Goal: Task Accomplishment & Management: Complete application form

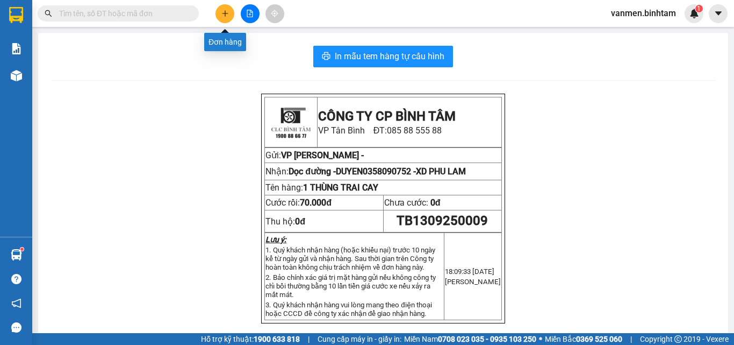
click at [226, 12] on icon "plus" at bounding box center [225, 14] width 8 height 8
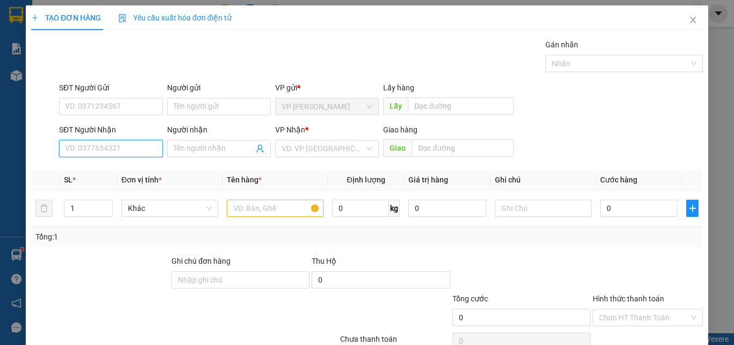
click at [85, 152] on input "SĐT Người Nhận" at bounding box center [111, 148] width 104 height 17
type input "0393965487"
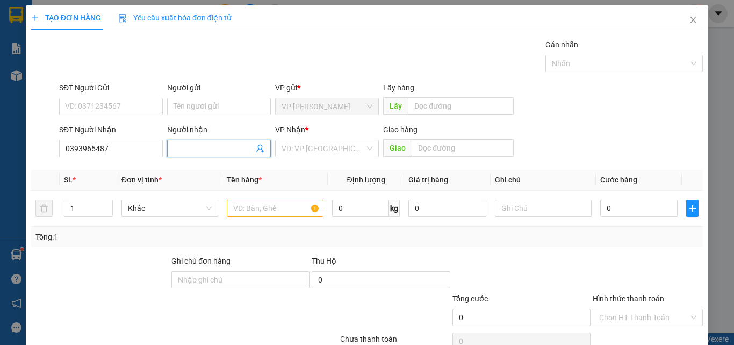
click at [182, 147] on input "Người nhận" at bounding box center [214, 148] width 80 height 12
type input "A ĐONG"
click at [306, 147] on input "search" at bounding box center [323, 148] width 83 height 16
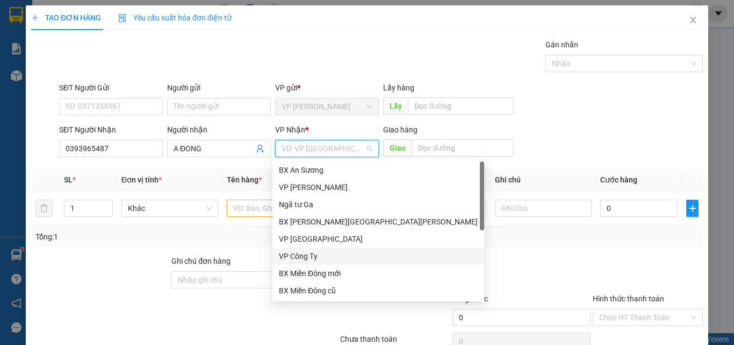
click at [303, 253] on div "VP Công Ty" at bounding box center [378, 256] width 199 height 12
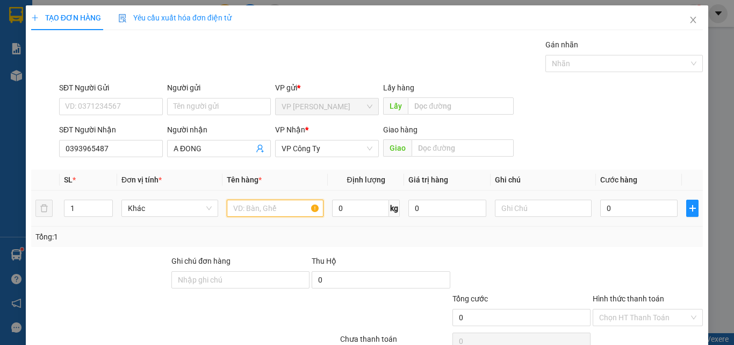
click at [255, 206] on input "text" at bounding box center [275, 207] width 97 height 17
type input "1 CÂY VẢI"
click at [629, 214] on input "0" at bounding box center [639, 207] width 77 height 17
type input "8"
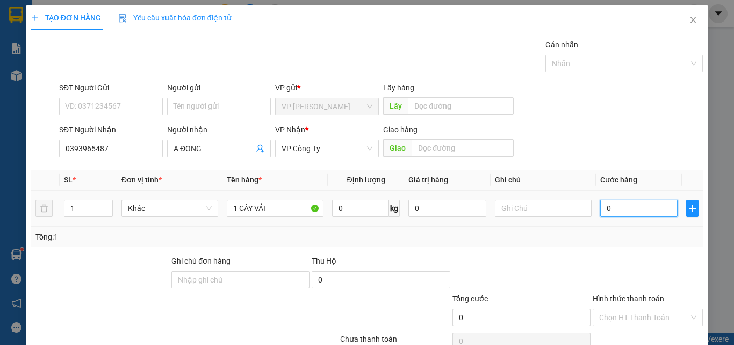
type input "8"
type input "80"
type input "800"
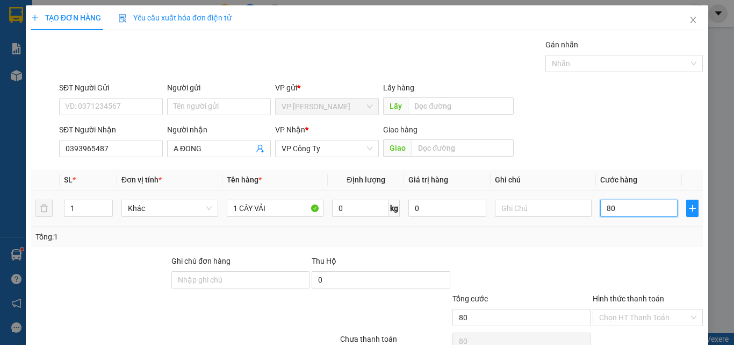
type input "800"
type input "8.000"
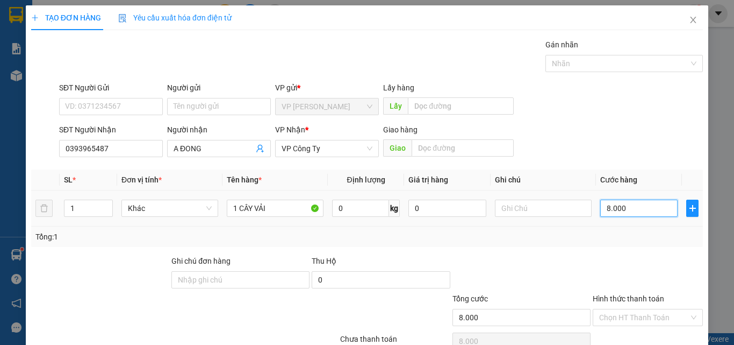
type input "80.000"
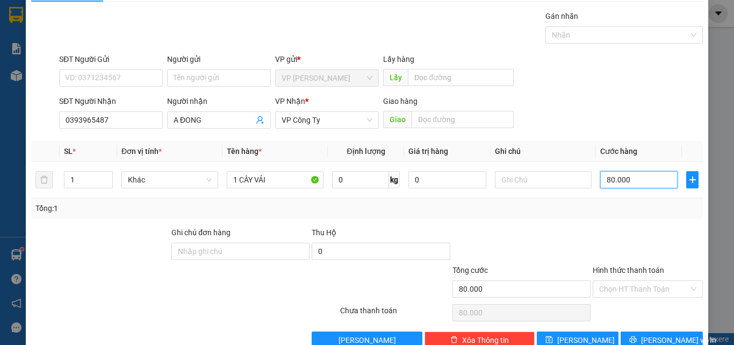
scroll to position [53, 0]
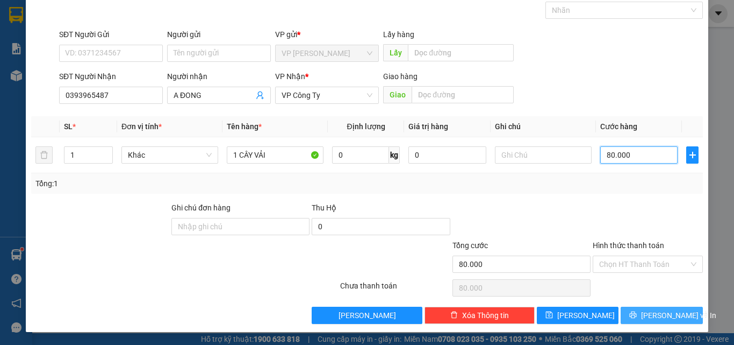
type input "80.000"
click at [644, 315] on button "[PERSON_NAME] và In" at bounding box center [662, 314] width 82 height 17
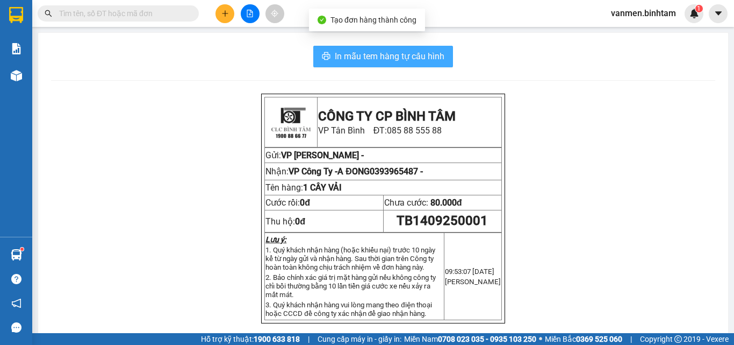
click at [375, 53] on span "In mẫu tem hàng tự cấu hình" at bounding box center [390, 55] width 110 height 13
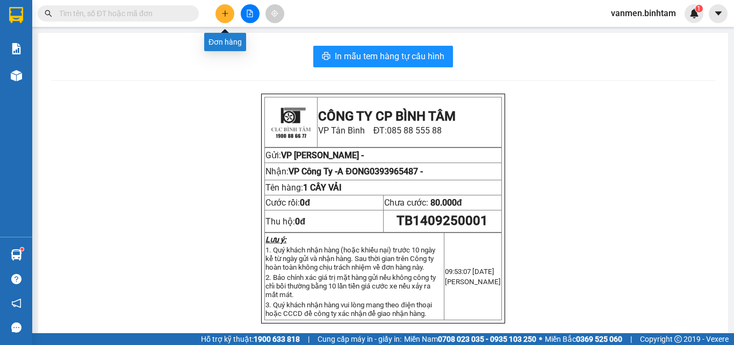
click at [219, 13] on button at bounding box center [225, 13] width 19 height 19
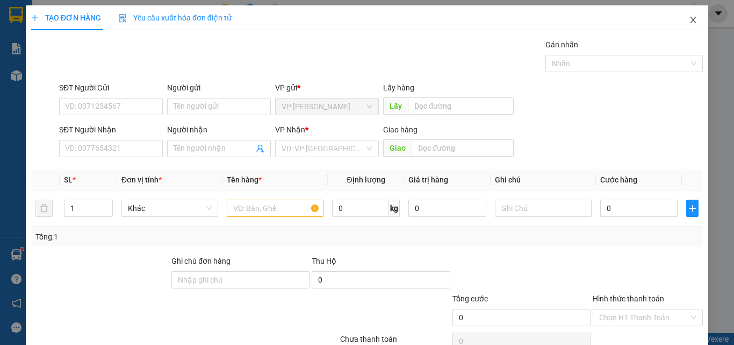
click at [689, 18] on icon "close" at bounding box center [693, 20] width 9 height 9
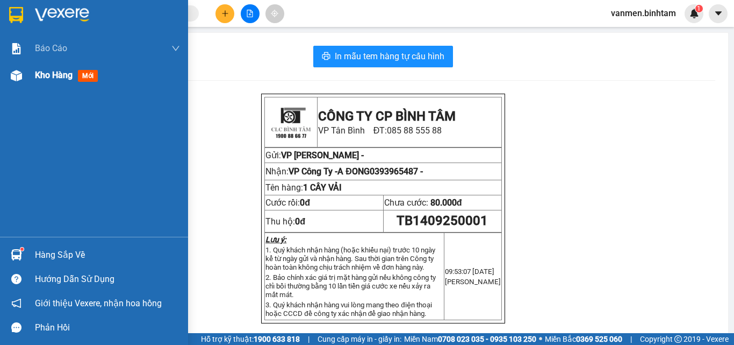
click at [18, 74] on img at bounding box center [16, 75] width 11 height 11
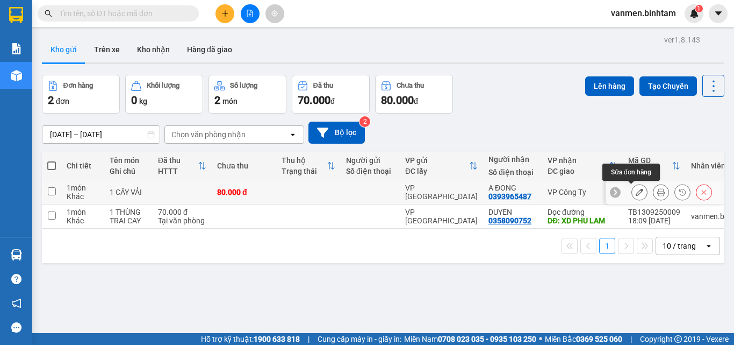
click at [636, 190] on icon at bounding box center [640, 192] width 8 height 8
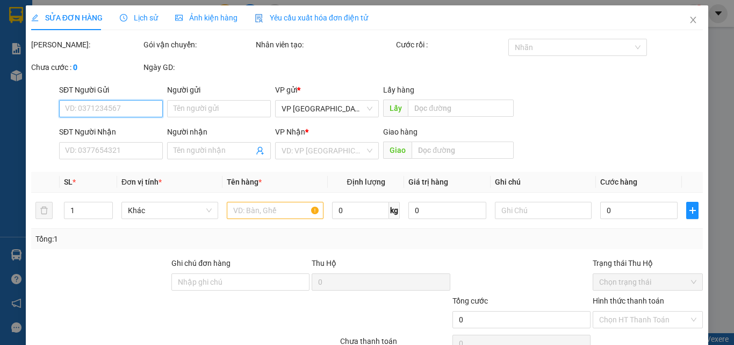
type input "0393965487"
type input "A ĐONG"
type input "80.000"
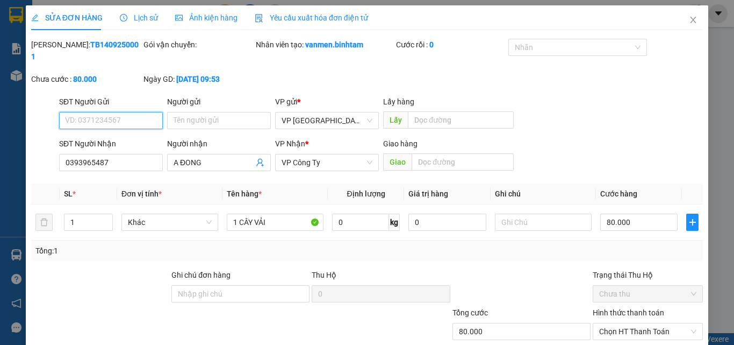
click at [110, 112] on input "SĐT Người Gửi" at bounding box center [111, 120] width 104 height 17
click at [189, 112] on input "Người gửi" at bounding box center [219, 120] width 104 height 17
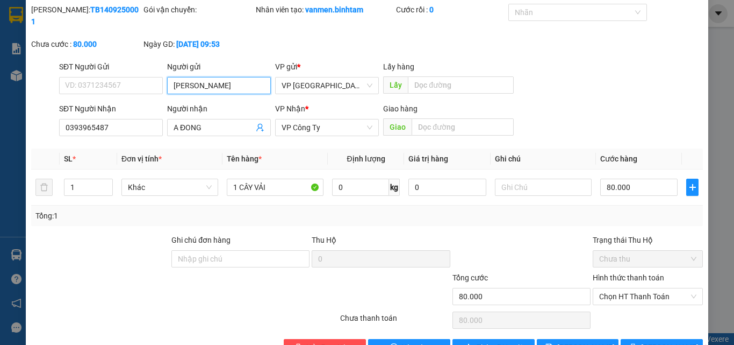
scroll to position [55, 0]
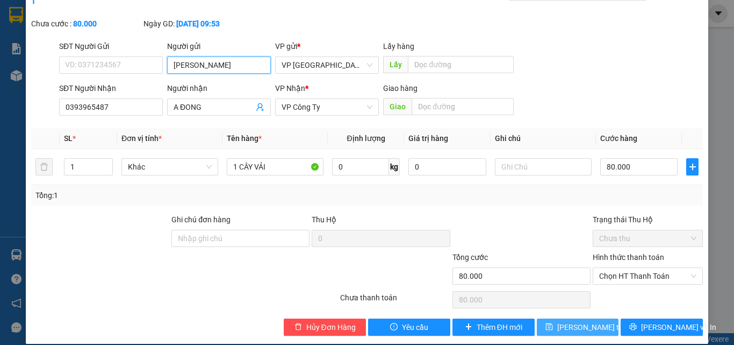
type input "[PERSON_NAME]"
click at [580, 321] on span "[PERSON_NAME] thay đổi" at bounding box center [601, 327] width 86 height 12
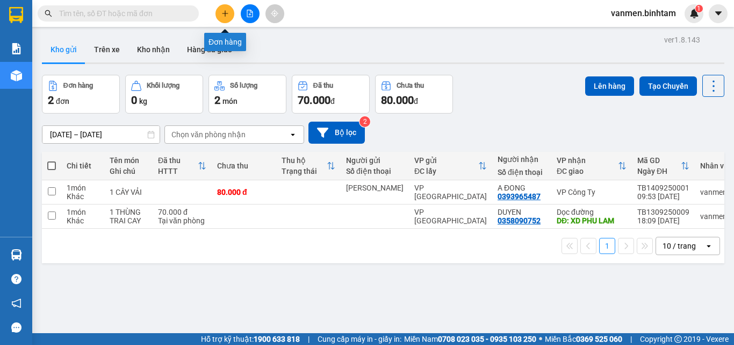
click at [224, 11] on icon "plus" at bounding box center [225, 14] width 8 height 8
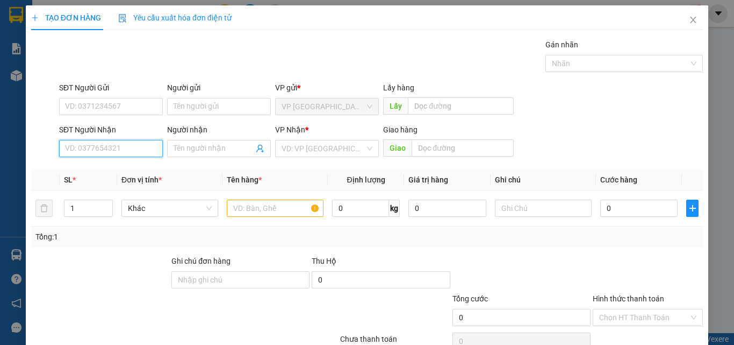
click at [76, 148] on input "SĐT Người Nhận" at bounding box center [111, 148] width 104 height 17
type input "0917607515"
click at [101, 174] on div "0917607515 - huyên" at bounding box center [110, 170] width 90 height 12
type input "huyên"
type input "xd phu lâm"
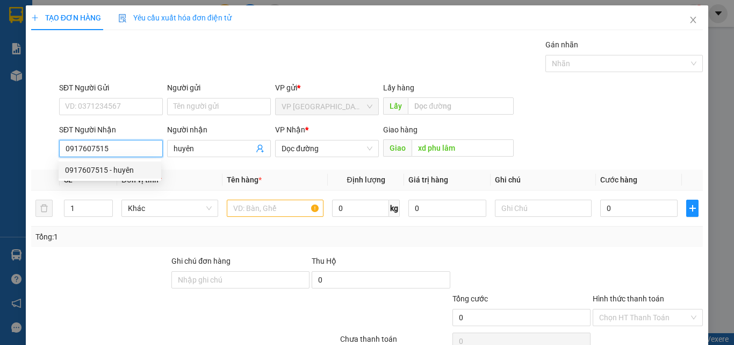
type input "150.000"
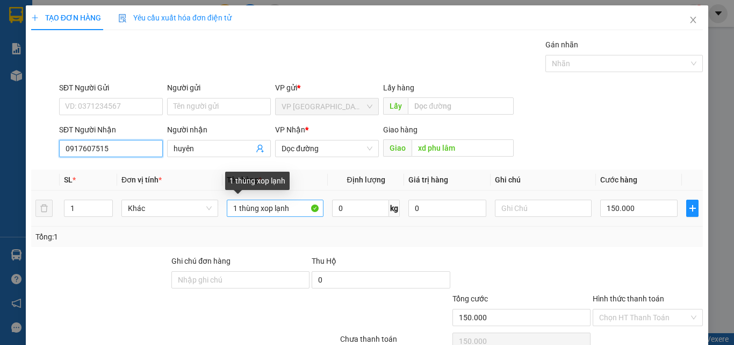
type input "0917607515"
click at [289, 209] on input "1 thùng xop lạnh" at bounding box center [275, 207] width 97 height 17
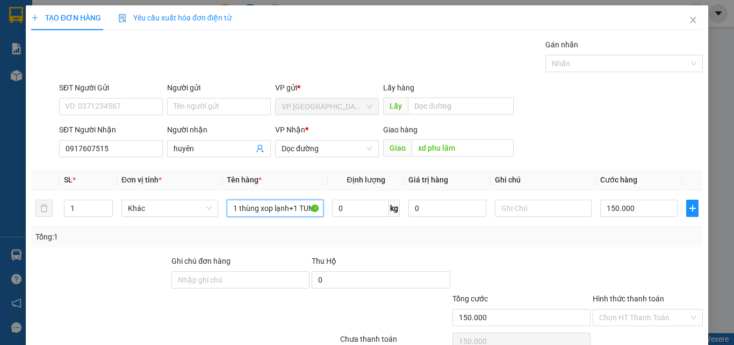
scroll to position [0, 1]
type input "1 thùng xop lạnh+1 TÚM"
click at [628, 207] on input "150.000" at bounding box center [639, 207] width 77 height 17
type input "0"
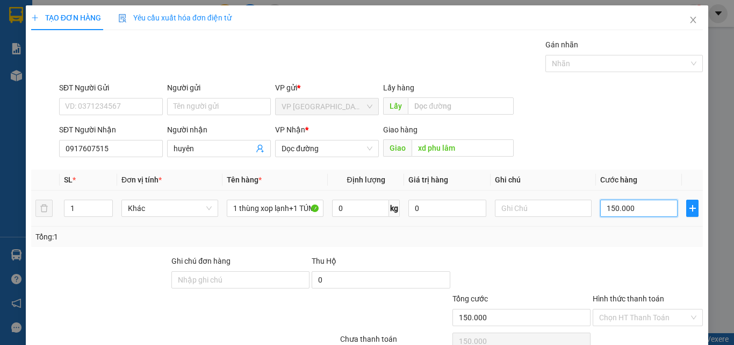
type input "0"
click at [596, 206] on td "0" at bounding box center [639, 208] width 86 height 36
click at [601, 206] on input "0" at bounding box center [639, 207] width 77 height 17
type input "2"
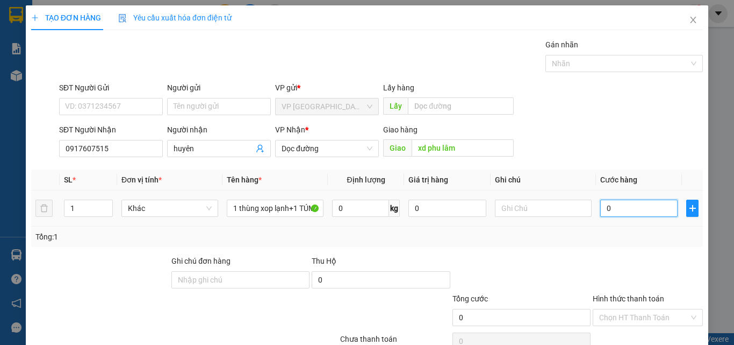
type input "2"
type input "20"
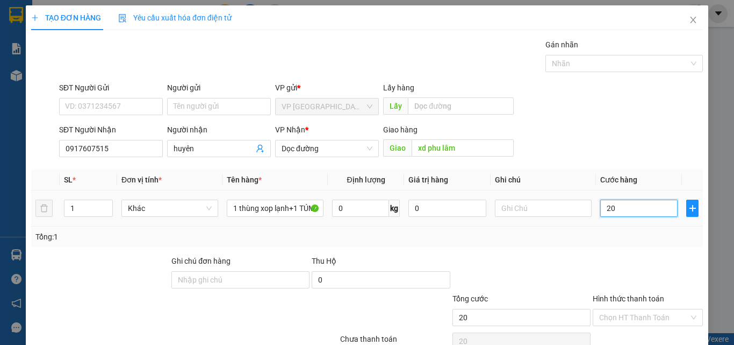
type input "200"
type input "2.000"
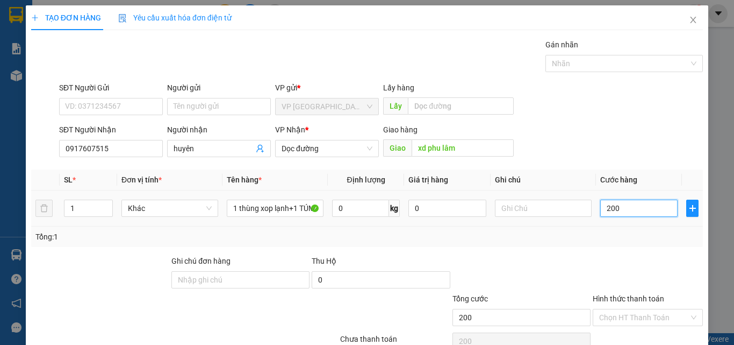
type input "2.000"
type input "20.000"
type input "200.000"
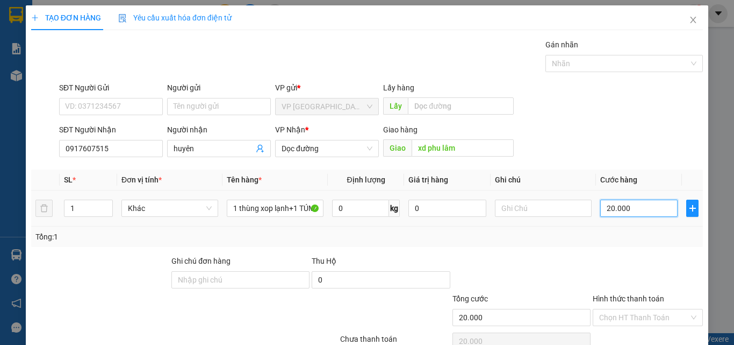
type input "200.000"
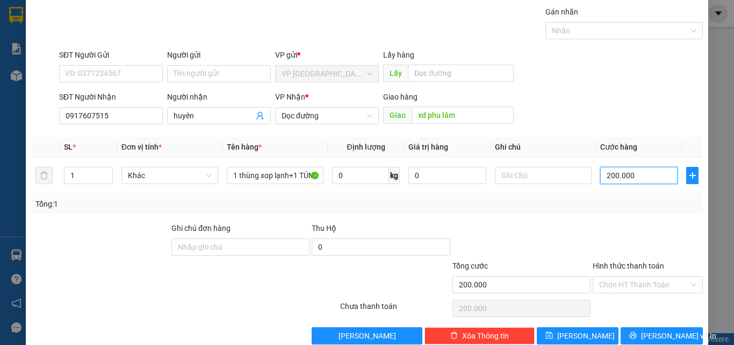
scroll to position [53, 0]
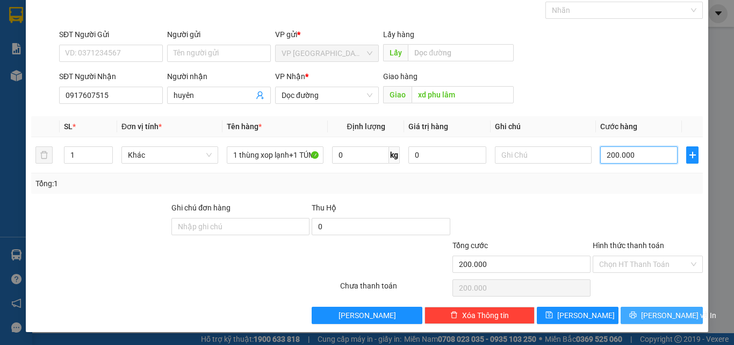
type input "200.000"
click at [657, 316] on span "[PERSON_NAME] và In" at bounding box center [678, 315] width 75 height 12
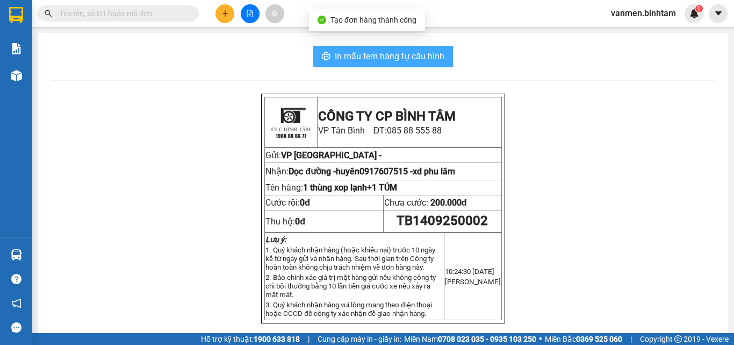
click at [394, 52] on span "In mẫu tem hàng tự cấu hình" at bounding box center [390, 55] width 110 height 13
click at [370, 55] on span "In mẫu tem hàng tự cấu hình" at bounding box center [390, 55] width 110 height 13
